Goal: Task Accomplishment & Management: Use online tool/utility

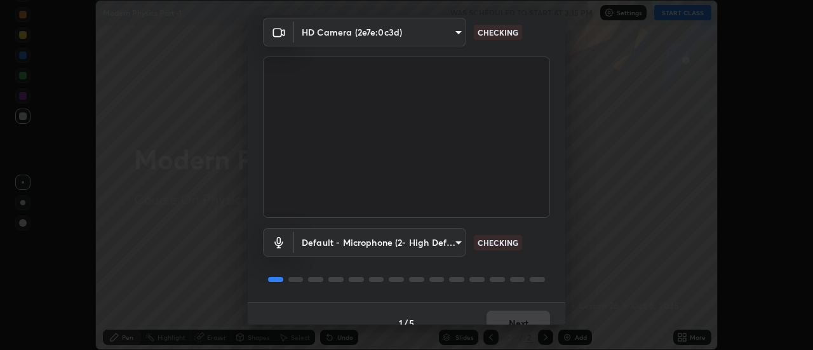
scroll to position [67, 0]
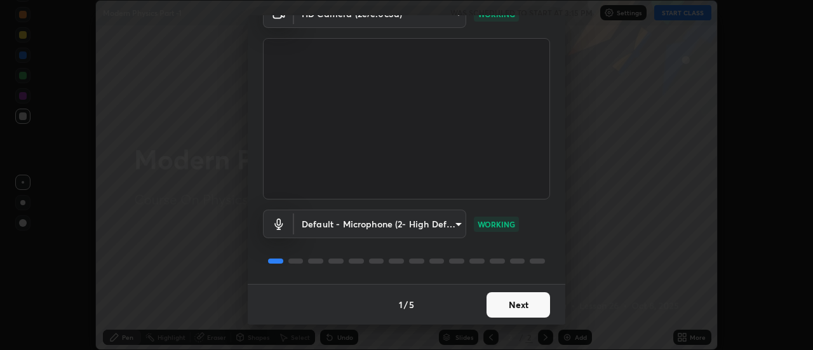
click at [528, 304] on button "Next" at bounding box center [517, 304] width 63 height 25
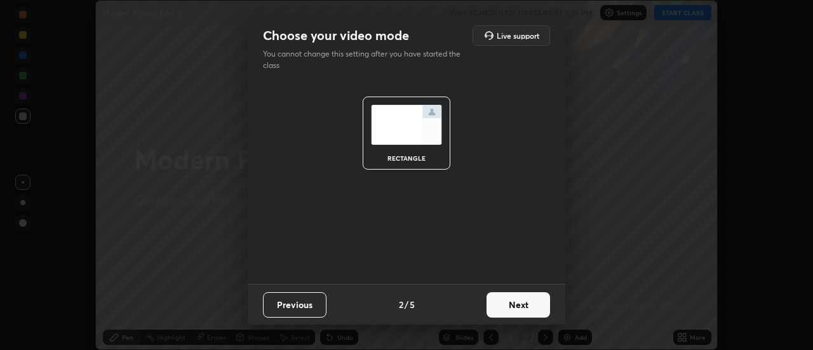
scroll to position [0, 0]
click at [530, 307] on button "Next" at bounding box center [517, 304] width 63 height 25
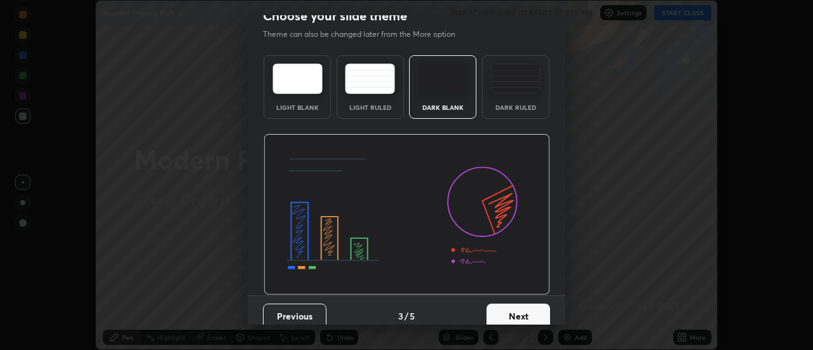
scroll to position [27, 0]
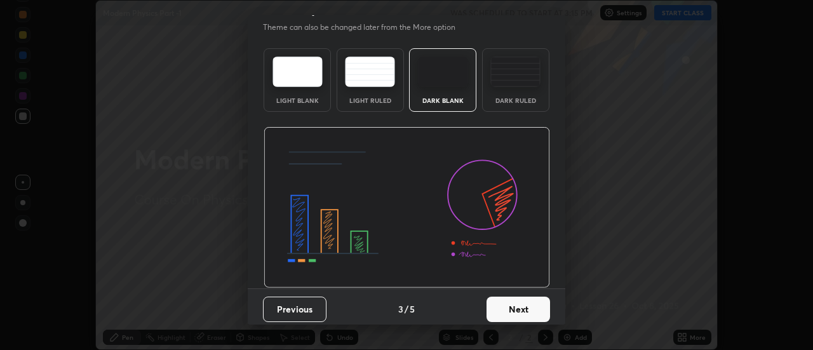
click at [536, 309] on button "Next" at bounding box center [517, 308] width 63 height 25
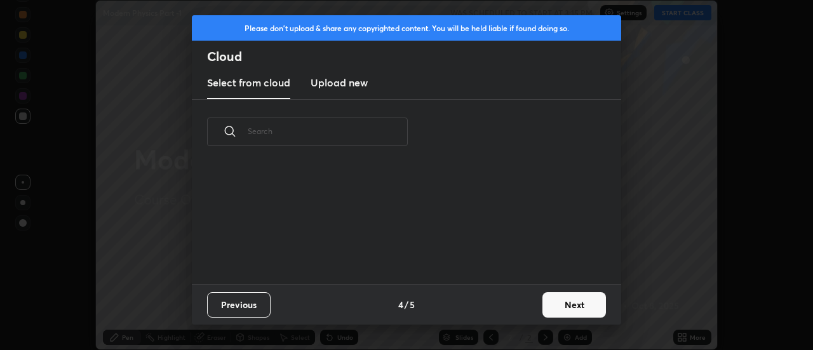
click at [589, 308] on button "Next" at bounding box center [573, 304] width 63 height 25
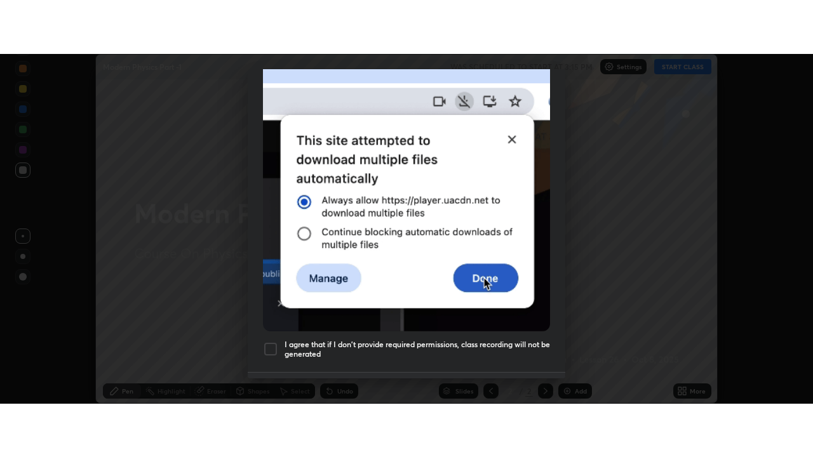
scroll to position [326, 0]
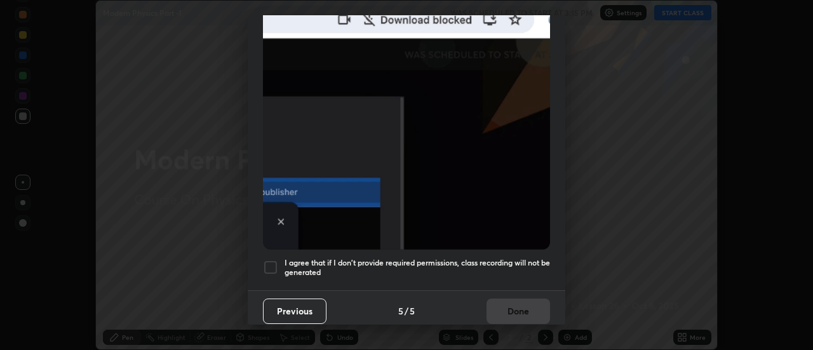
click at [530, 262] on h5 "I agree that if I don't provide required permissions, class recording will not …" at bounding box center [416, 268] width 265 height 20
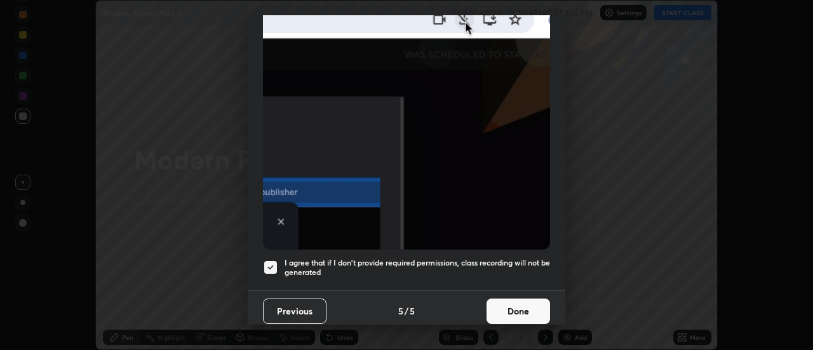
click at [529, 307] on button "Done" at bounding box center [517, 310] width 63 height 25
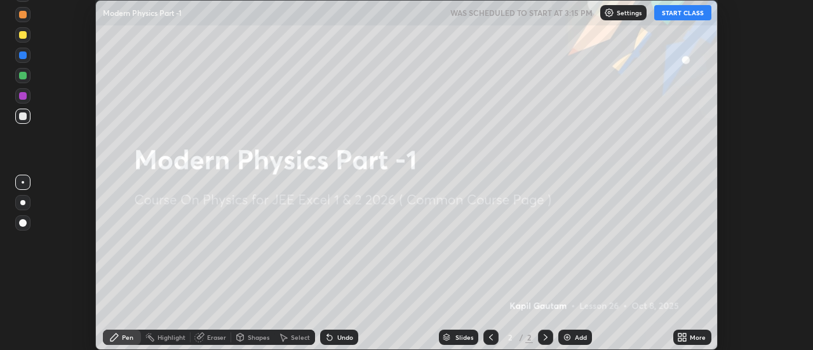
click at [696, 335] on div "More" at bounding box center [697, 337] width 16 height 6
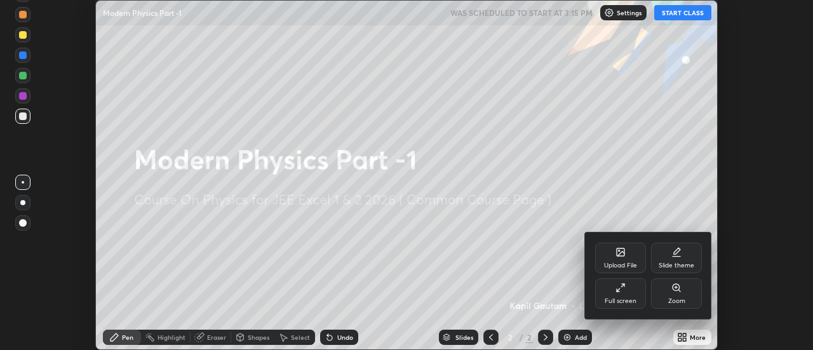
click at [616, 293] on div "Full screen" at bounding box center [620, 293] width 51 height 30
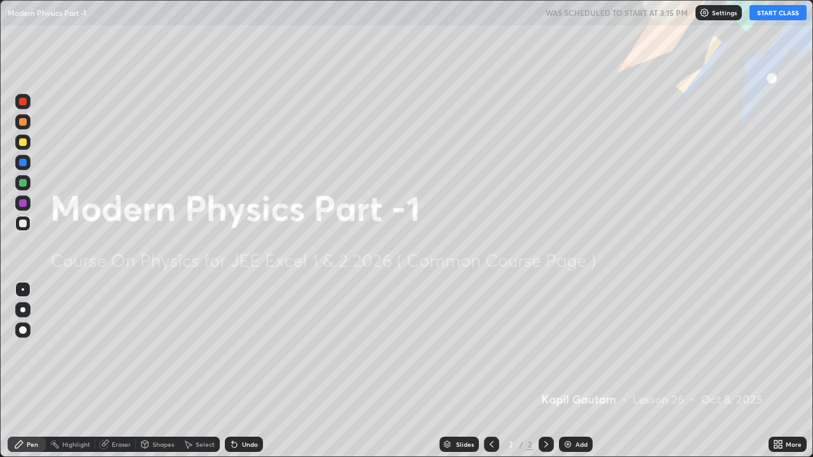
scroll to position [457, 813]
click at [579, 349] on div "Add" at bounding box center [581, 444] width 12 height 6
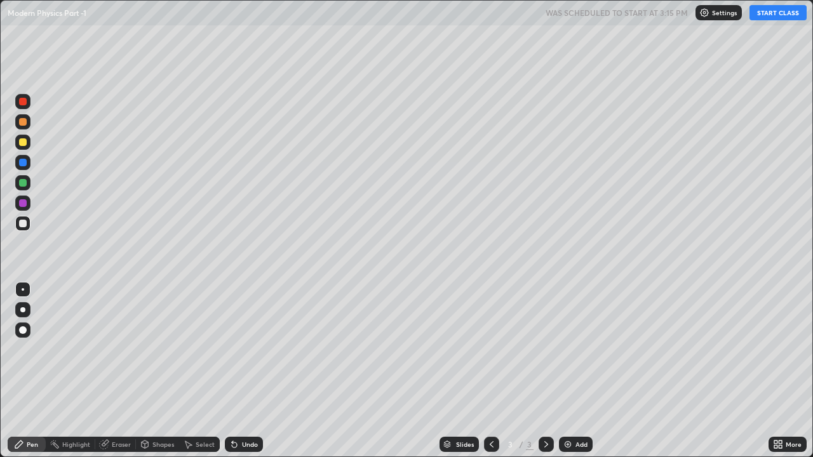
click at [768, 15] on button "START CLASS" at bounding box center [777, 12] width 57 height 15
click at [24, 310] on div at bounding box center [22, 309] width 5 height 5
click at [25, 226] on div at bounding box center [23, 224] width 8 height 8
click at [581, 349] on div "Add" at bounding box center [581, 444] width 12 height 6
click at [24, 145] on div at bounding box center [23, 142] width 8 height 8
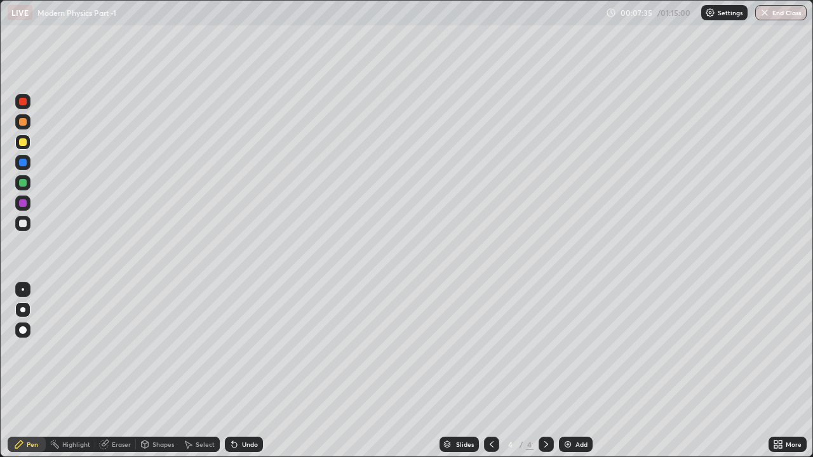
click at [235, 349] on icon at bounding box center [234, 444] width 10 height 10
click at [232, 349] on icon at bounding box center [232, 441] width 1 height 1
click at [577, 349] on div "Add" at bounding box center [581, 444] width 12 height 6
click at [29, 223] on div at bounding box center [22, 223] width 15 height 15
click at [490, 349] on icon at bounding box center [491, 444] width 10 height 10
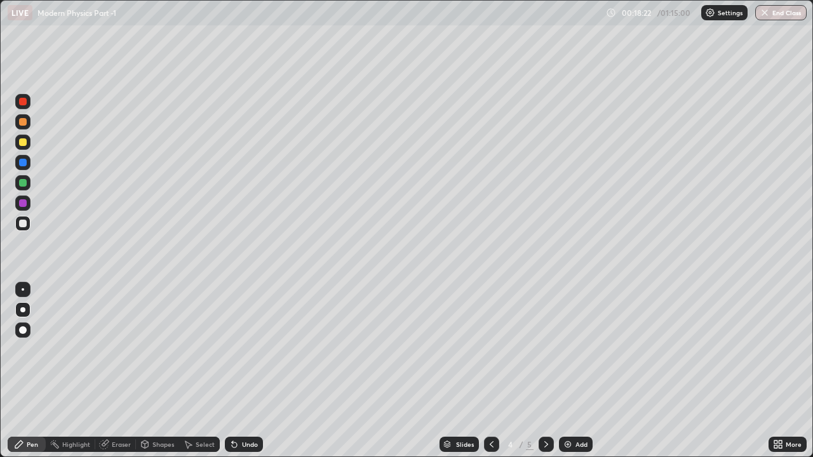
click at [545, 349] on icon at bounding box center [546, 444] width 4 height 6
click at [570, 349] on img at bounding box center [567, 444] width 10 height 10
click at [578, 349] on div "Add" at bounding box center [581, 444] width 12 height 6
click at [25, 144] on div at bounding box center [23, 142] width 8 height 8
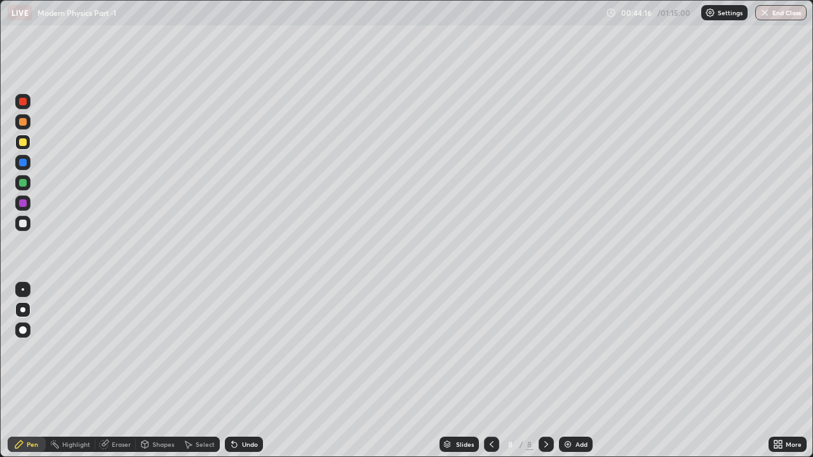
click at [576, 349] on div "Add" at bounding box center [581, 444] width 12 height 6
click at [25, 226] on div at bounding box center [23, 224] width 8 height 8
click at [576, 349] on div "Add" at bounding box center [581, 444] width 12 height 6
click at [496, 349] on div at bounding box center [490, 444] width 15 height 15
click at [543, 349] on icon at bounding box center [546, 444] width 10 height 10
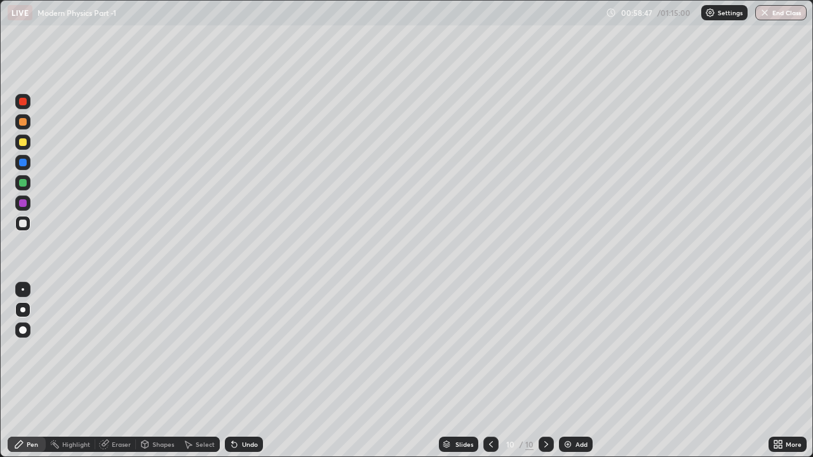
click at [572, 349] on div "Add" at bounding box center [576, 444] width 34 height 15
click at [242, 349] on div "Undo" at bounding box center [250, 444] width 16 height 6
click at [24, 141] on div at bounding box center [23, 142] width 8 height 8
click at [580, 349] on div "Add" at bounding box center [576, 444] width 34 height 15
click at [496, 349] on div at bounding box center [491, 444] width 15 height 15
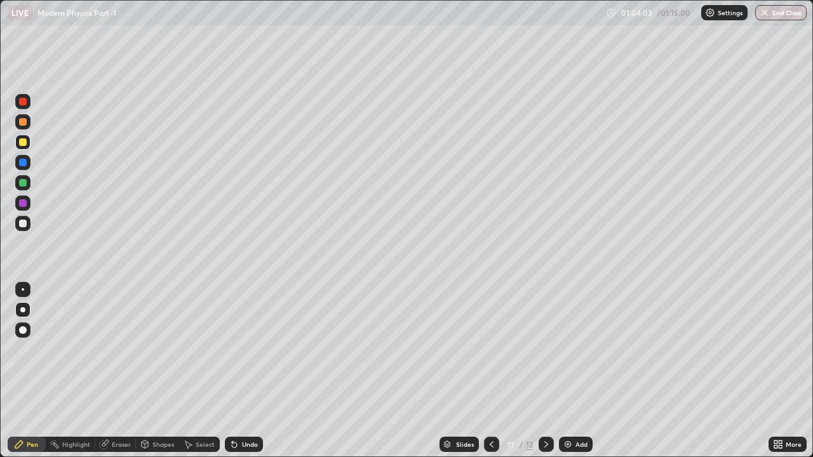
click at [545, 349] on icon at bounding box center [546, 444] width 10 height 10
click at [25, 222] on div at bounding box center [23, 224] width 8 height 8
click at [243, 349] on div "Undo" at bounding box center [244, 444] width 38 height 15
click at [247, 349] on div "Undo" at bounding box center [250, 444] width 16 height 6
click at [245, 349] on div "Undo" at bounding box center [244, 444] width 38 height 15
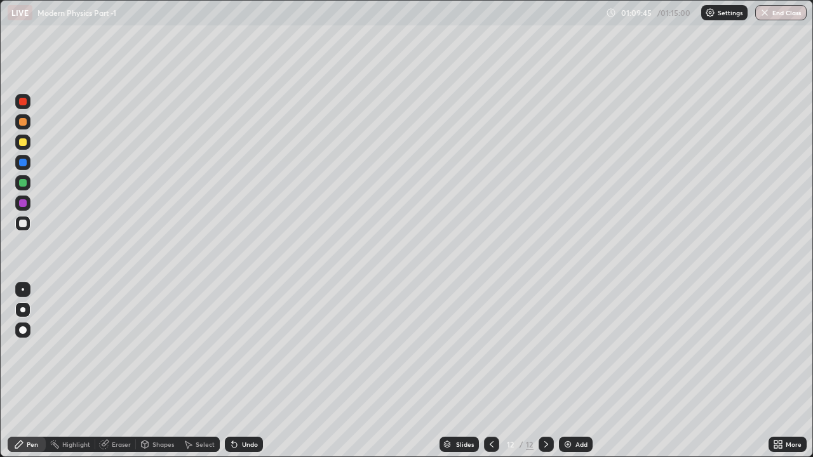
click at [246, 349] on div "Undo" at bounding box center [250, 444] width 16 height 6
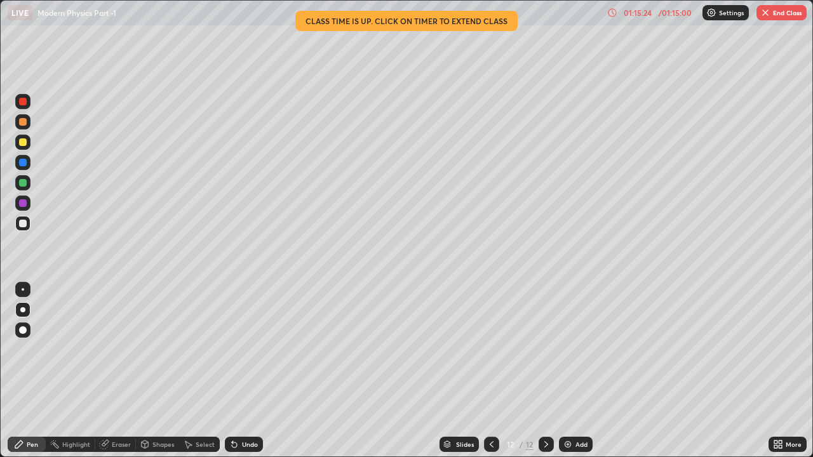
click at [571, 349] on div "Add" at bounding box center [576, 444] width 34 height 15
click at [24, 123] on div at bounding box center [23, 122] width 8 height 8
click at [26, 143] on div at bounding box center [23, 142] width 8 height 8
click at [786, 11] on button "End Class" at bounding box center [781, 12] width 50 height 15
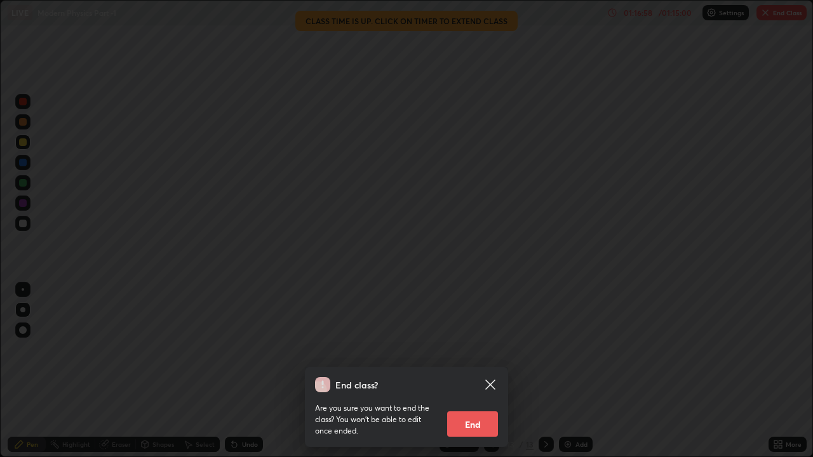
click at [490, 349] on button "End" at bounding box center [472, 423] width 51 height 25
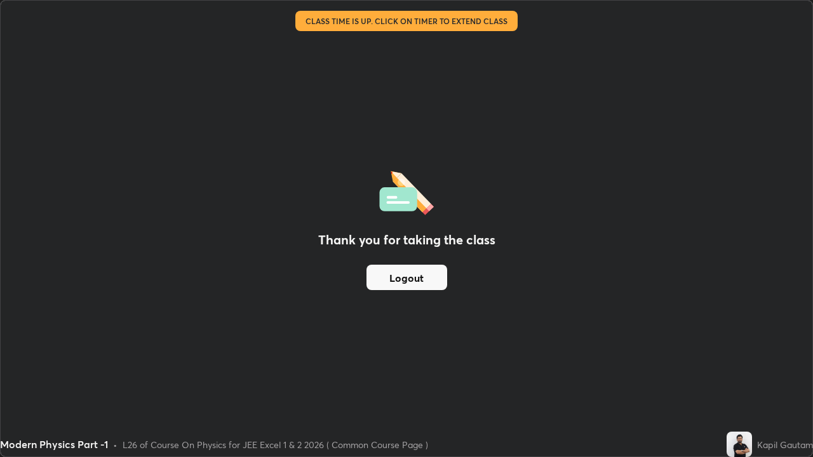
click at [428, 277] on button "Logout" at bounding box center [406, 277] width 81 height 25
